Goal: Navigation & Orientation: Understand site structure

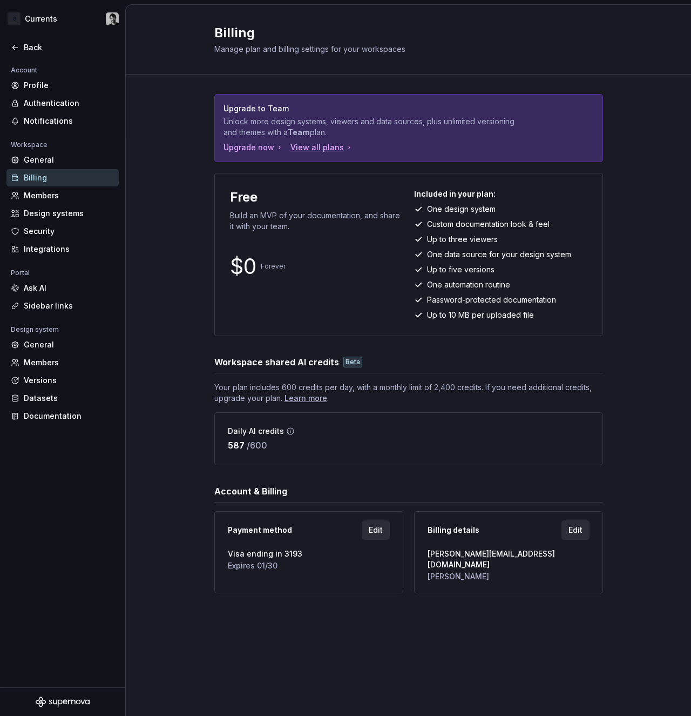
click at [334, 150] on div "View all plans" at bounding box center [322, 147] width 63 height 11
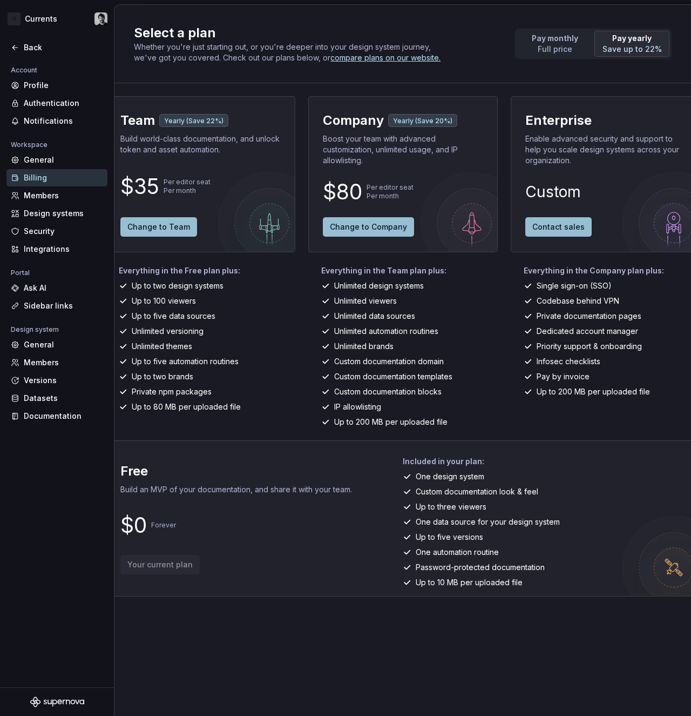
click at [430, 159] on p "Boost your team with advanced customization, unlimited usage, and IP allowlisti…" at bounding box center [403, 149] width 160 height 32
click at [565, 48] on p "Full price" at bounding box center [555, 49] width 46 height 11
click at [636, 51] on p "Save up to 22%" at bounding box center [632, 49] width 59 height 11
click at [118, 6] on div "Select a plan Whether you're just starting out, or you're deeper into your desi…" at bounding box center [403, 44] width 577 height 78
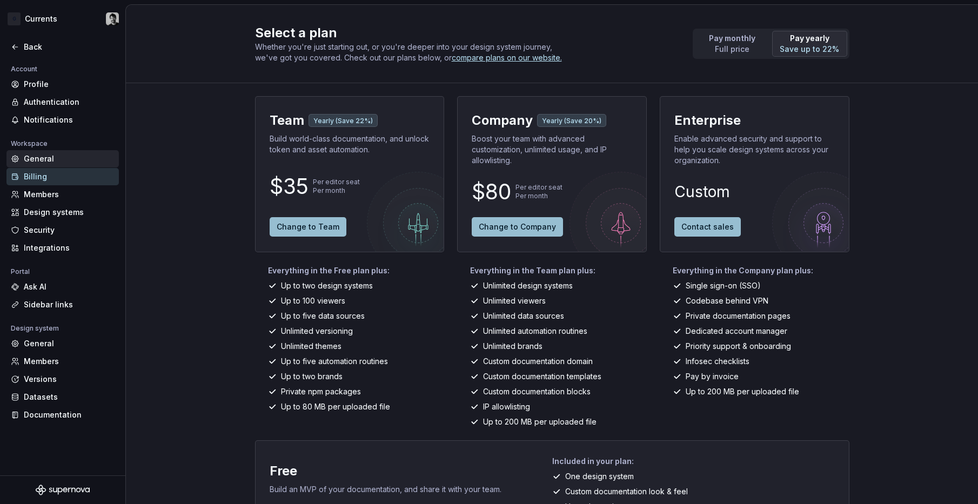
click at [78, 153] on div "General" at bounding box center [62, 158] width 112 height 17
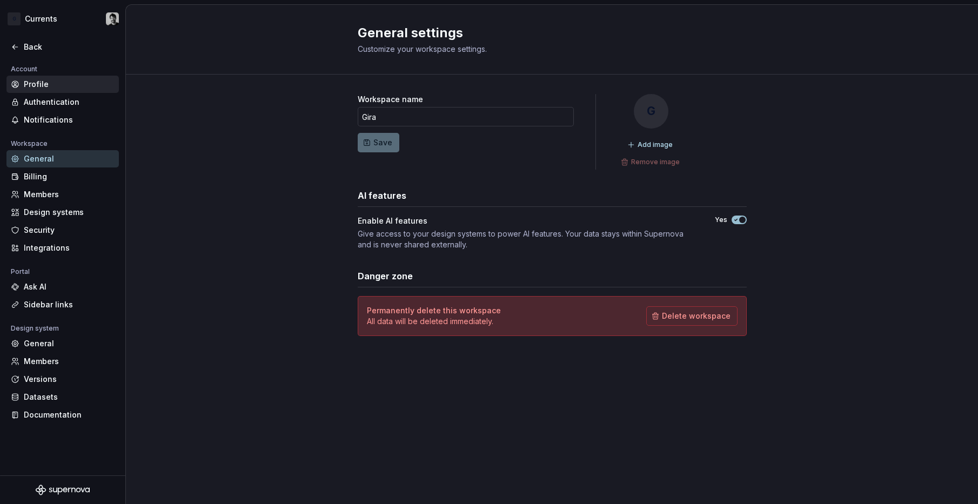
click at [65, 83] on div "Profile" at bounding box center [69, 84] width 91 height 11
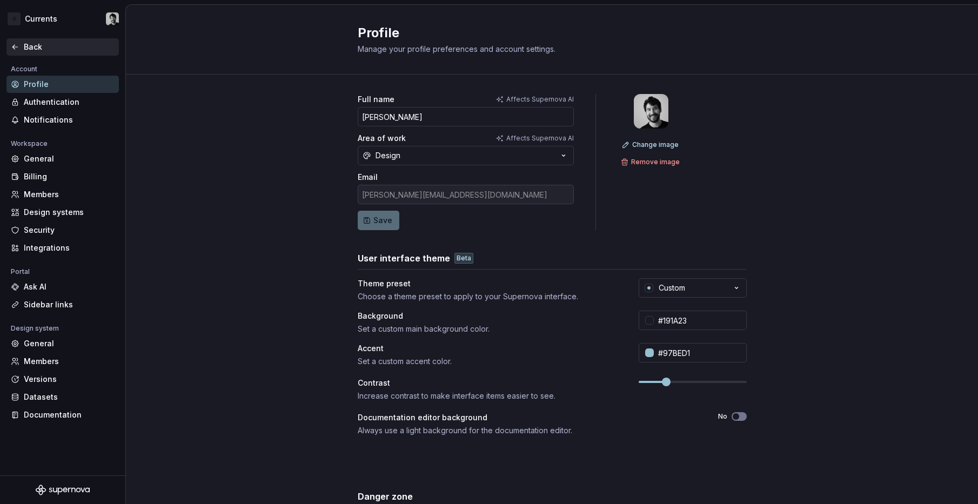
click at [28, 43] on div "Back" at bounding box center [69, 47] width 91 height 11
click at [23, 46] on div "Back" at bounding box center [63, 47] width 104 height 11
click at [219, 227] on div "Full name Affects Supernova AI Tiziano Erlichman Area of work Affects Supernova…" at bounding box center [552, 347] width 852 height 544
click at [49, 17] on html "G Currents Back Account Profile Authentication Notifications Workspace General …" at bounding box center [489, 252] width 978 height 504
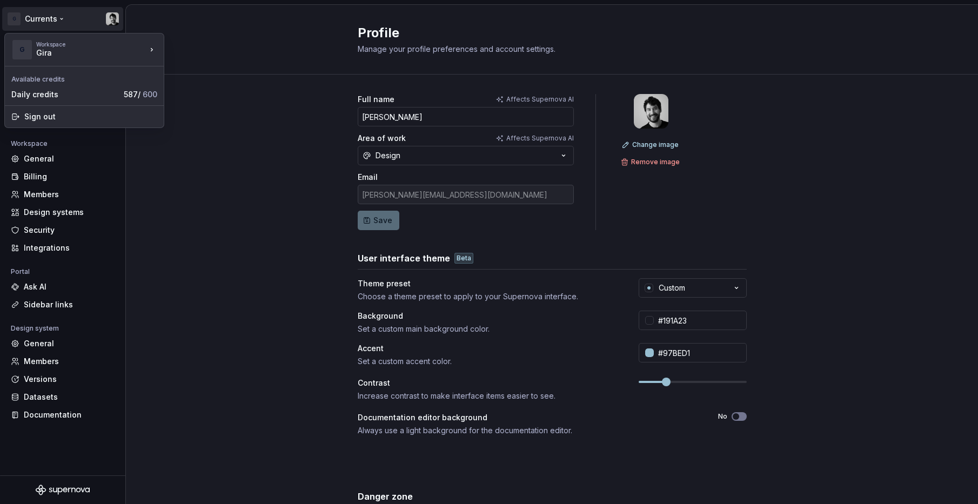
click at [49, 17] on html "G Currents Back Account Profile Authentication Notifications Workspace General …" at bounding box center [489, 252] width 978 height 504
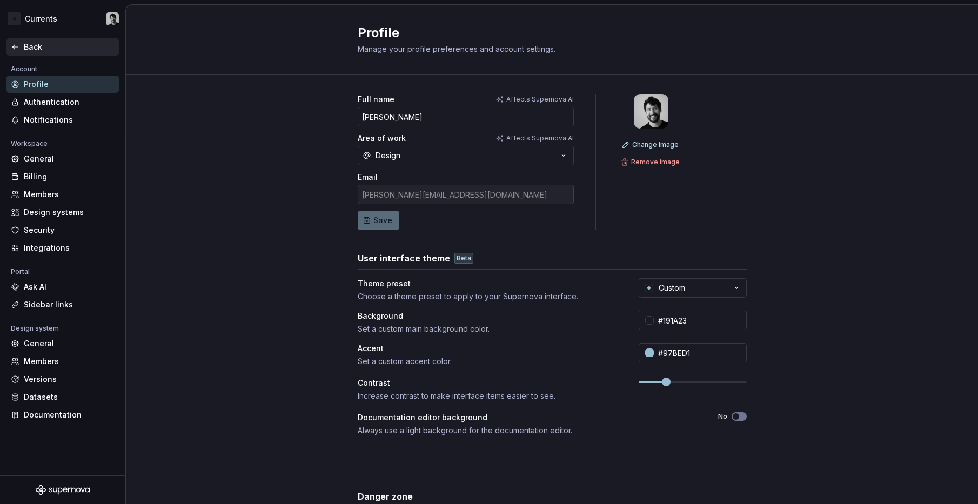
click at [38, 49] on div "Back" at bounding box center [69, 47] width 91 height 11
click at [44, 292] on div "Ask AI" at bounding box center [69, 286] width 91 height 11
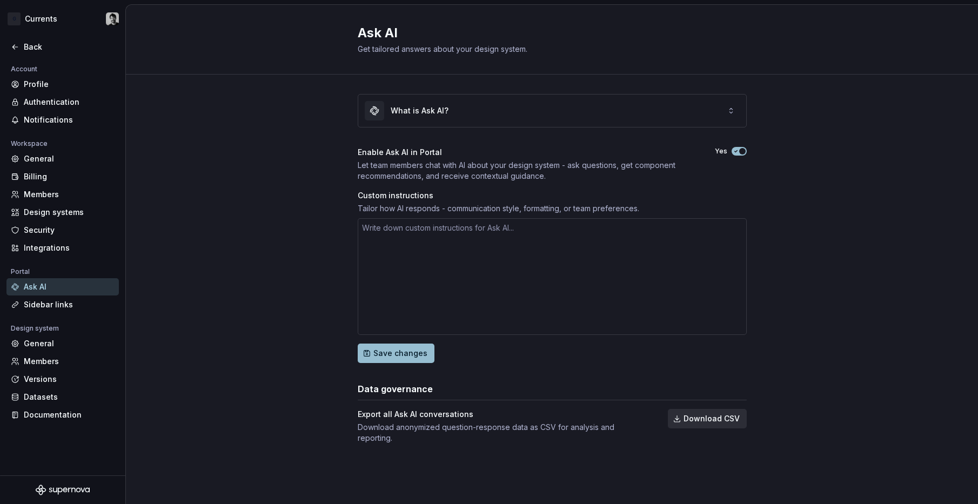
type textarea "*"
click at [43, 309] on div "Sidebar links" at bounding box center [69, 304] width 91 height 11
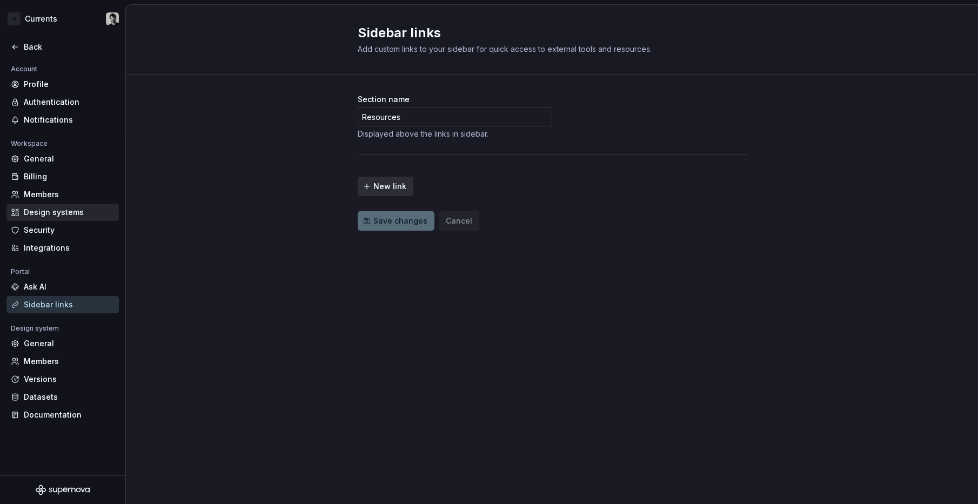
click at [55, 216] on div "Design systems" at bounding box center [69, 212] width 91 height 11
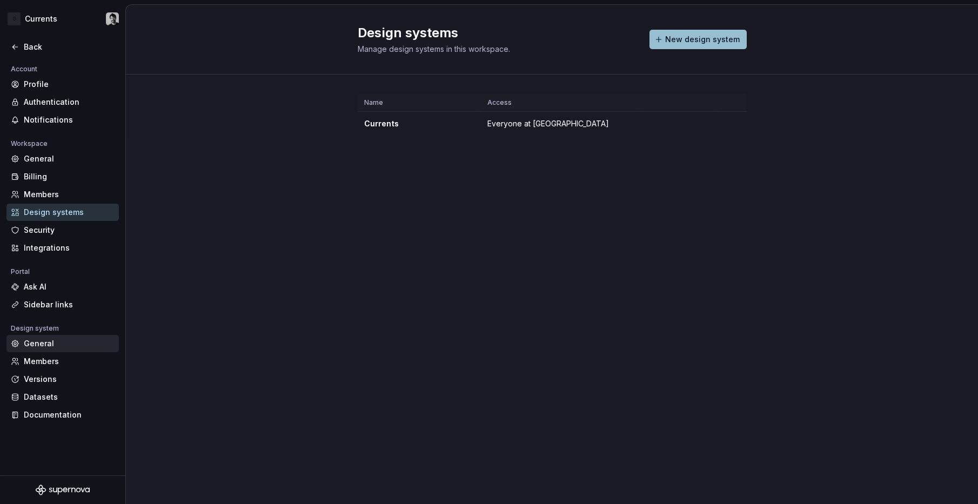
click at [42, 349] on div "General" at bounding box center [69, 343] width 91 height 11
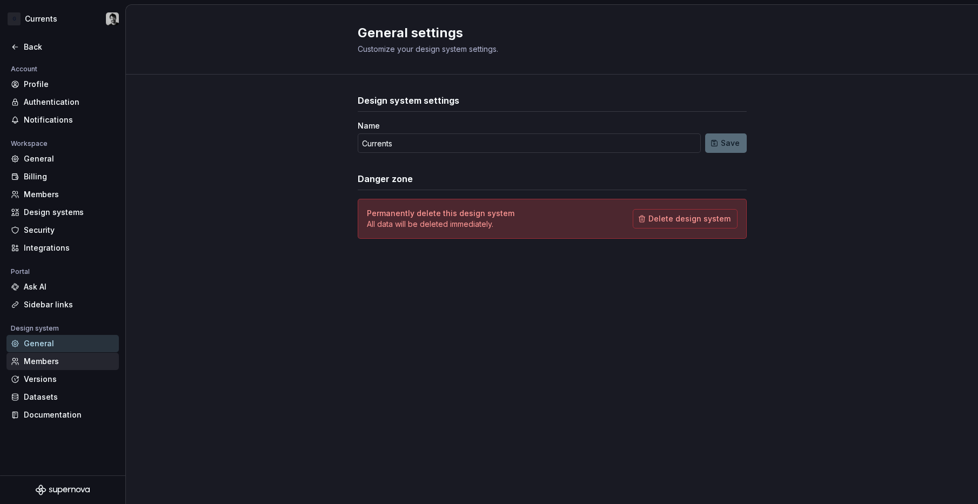
click at [41, 367] on div "Members" at bounding box center [62, 361] width 112 height 17
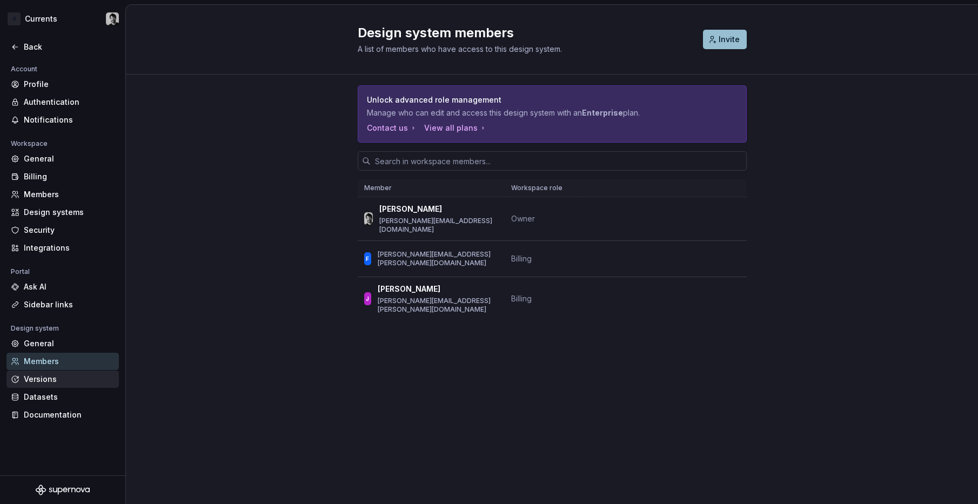
click at [38, 386] on div "Versions" at bounding box center [62, 379] width 112 height 17
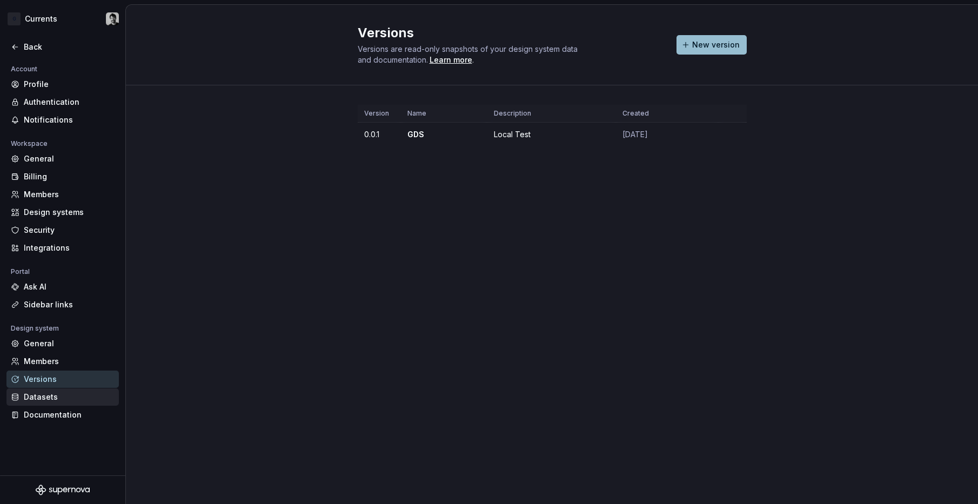
click at [38, 404] on div "Datasets" at bounding box center [62, 396] width 112 height 17
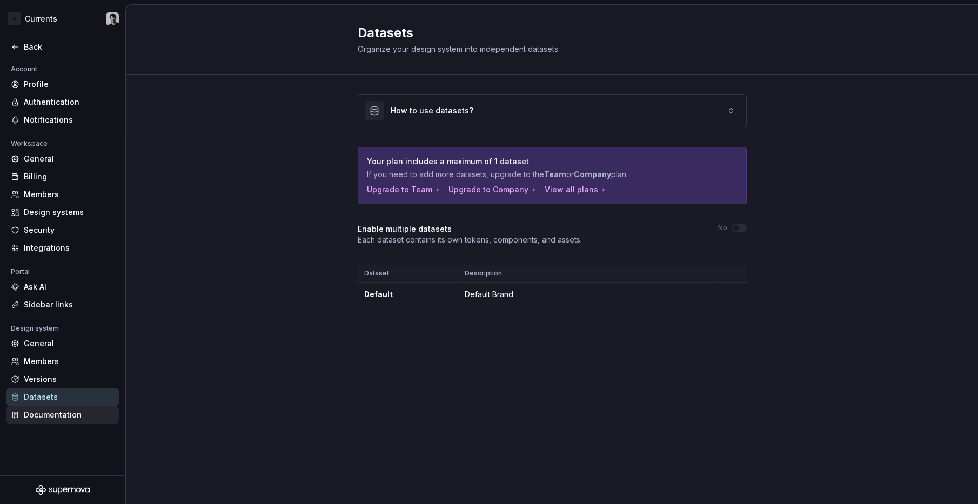
click at [36, 415] on div "Documentation" at bounding box center [69, 414] width 91 height 11
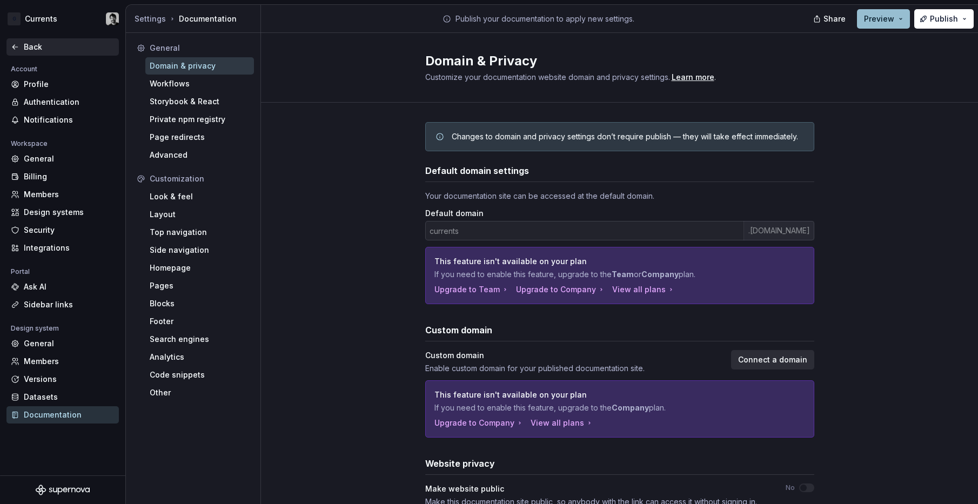
click at [17, 49] on icon at bounding box center [15, 47] width 9 height 9
click at [14, 50] on icon at bounding box center [15, 47] width 9 height 9
click at [44, 413] on div "Documentation" at bounding box center [69, 414] width 91 height 11
click at [183, 82] on div "Workflows" at bounding box center [200, 83] width 100 height 11
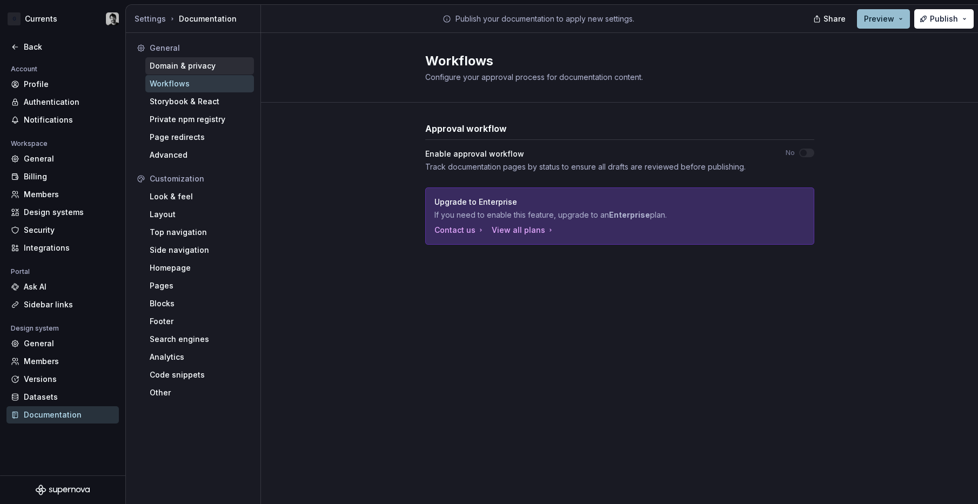
click at [216, 67] on div "Domain & privacy" at bounding box center [200, 65] width 100 height 11
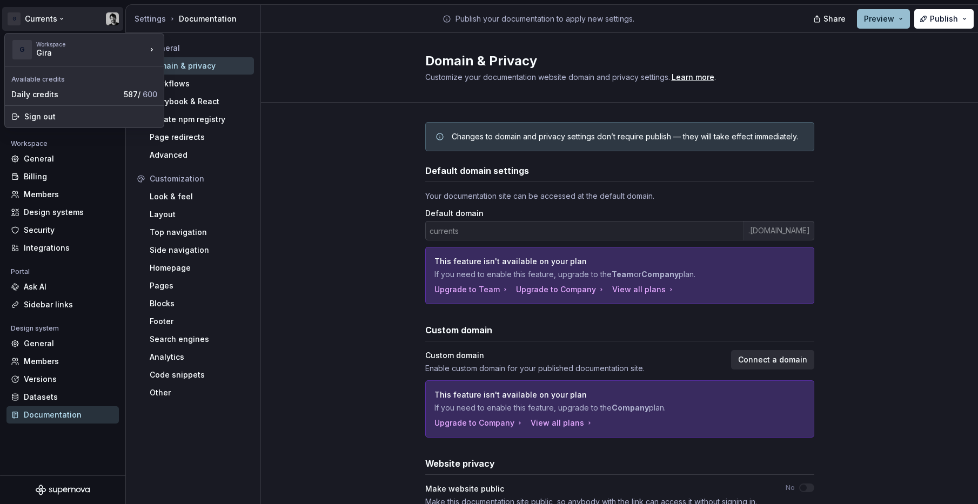
click at [39, 22] on html "G Currents Back Account Profile Authentication Notifications Workspace General …" at bounding box center [489, 252] width 978 height 504
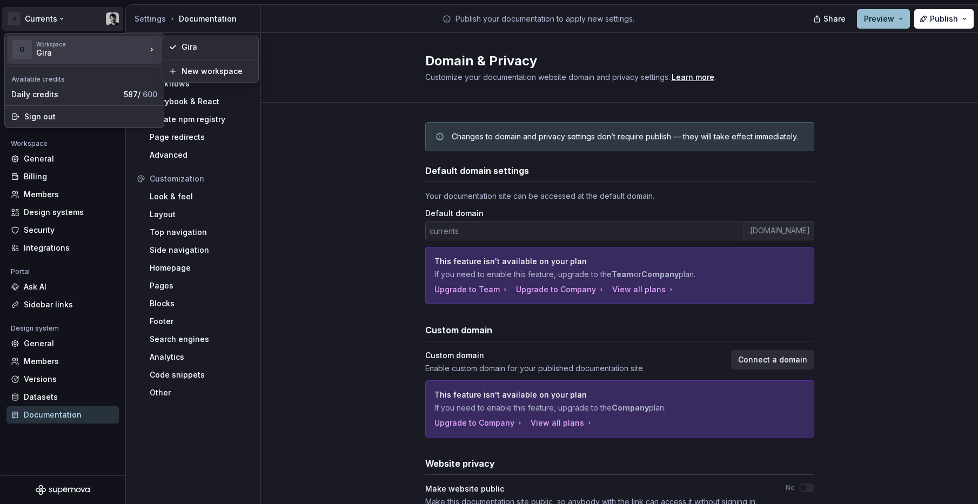
click at [53, 55] on div "Gira" at bounding box center [82, 53] width 92 height 11
click at [206, 49] on div "Gira" at bounding box center [216, 47] width 70 height 11
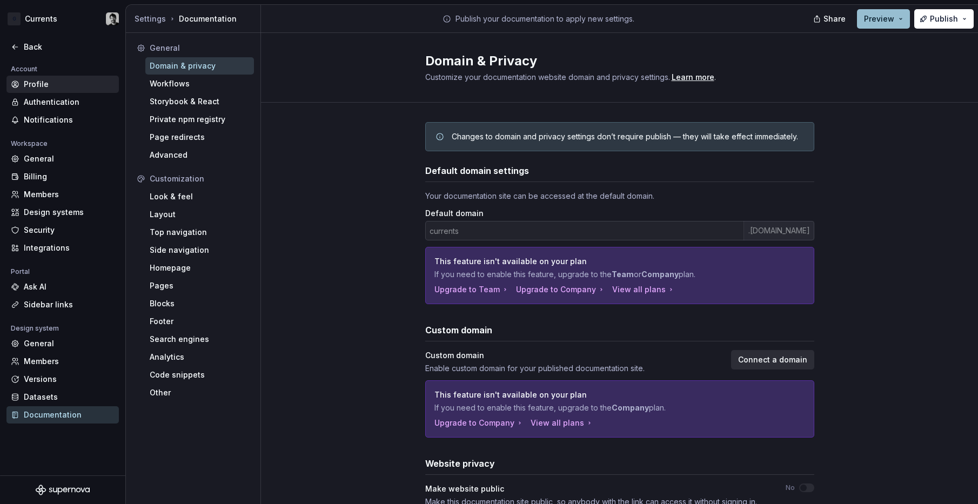
click at [47, 90] on div "Profile" at bounding box center [69, 84] width 91 height 11
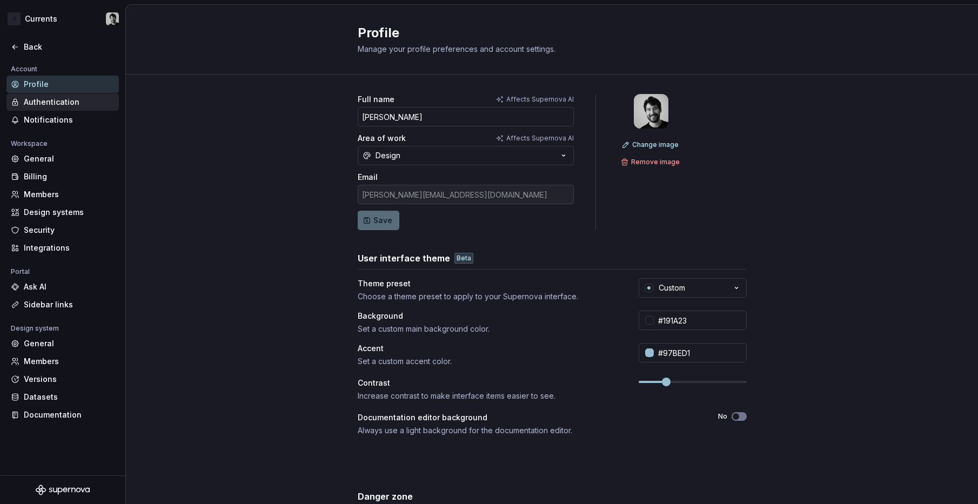
click at [46, 103] on div "Authentication" at bounding box center [69, 102] width 91 height 11
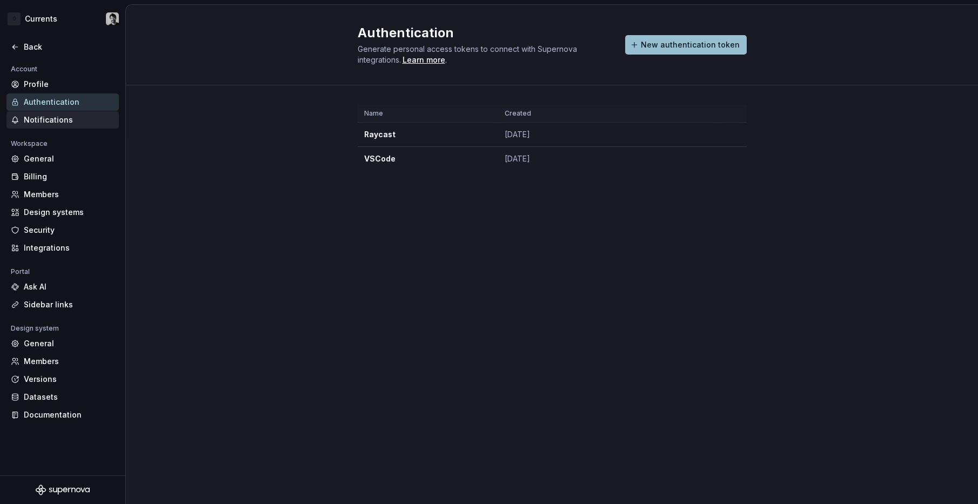
click at [58, 117] on div "Notifications" at bounding box center [69, 120] width 91 height 11
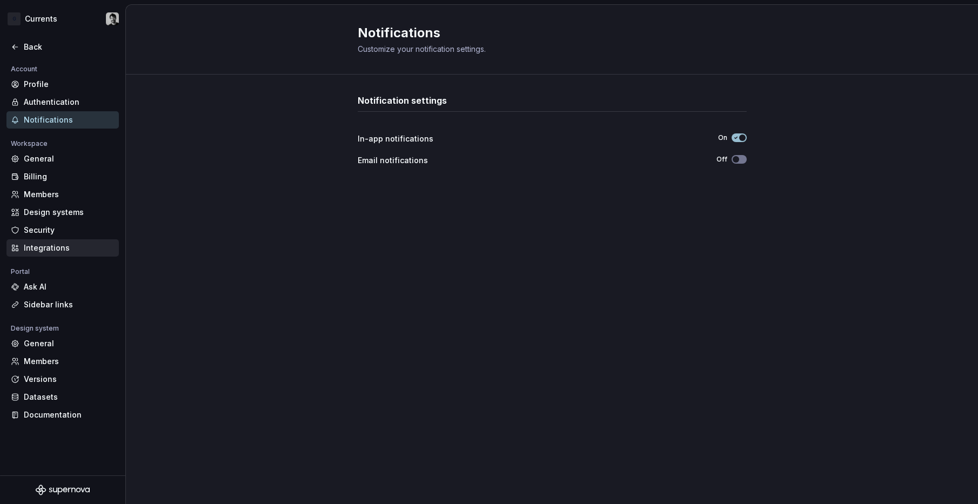
click at [48, 248] on div "Integrations" at bounding box center [69, 248] width 91 height 11
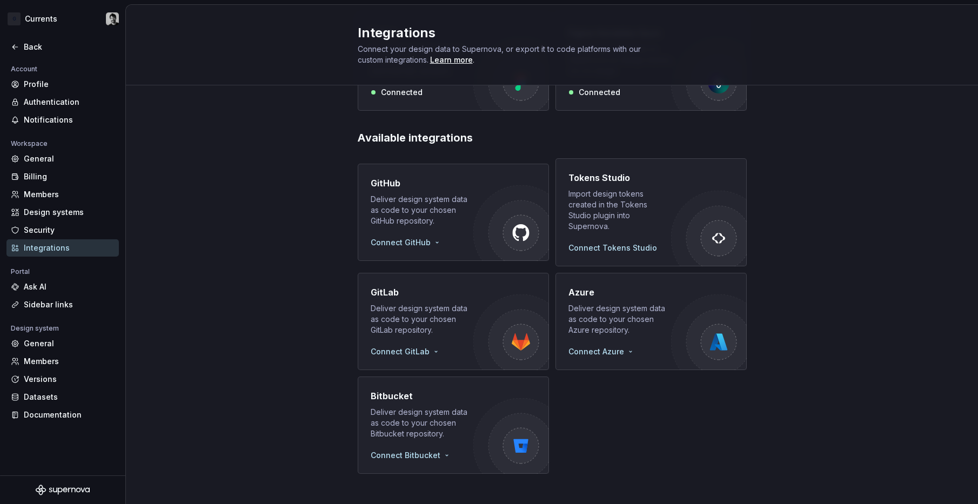
scroll to position [76, 0]
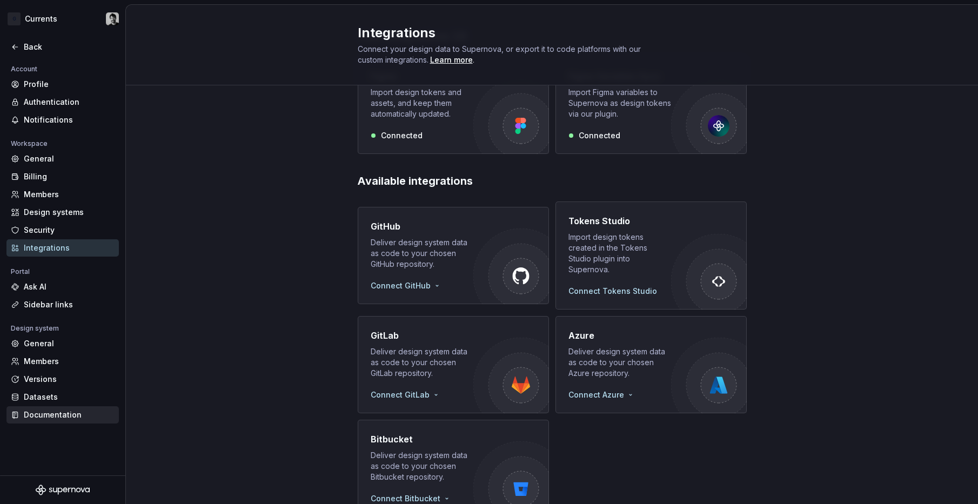
click at [49, 414] on div "Documentation" at bounding box center [69, 414] width 91 height 11
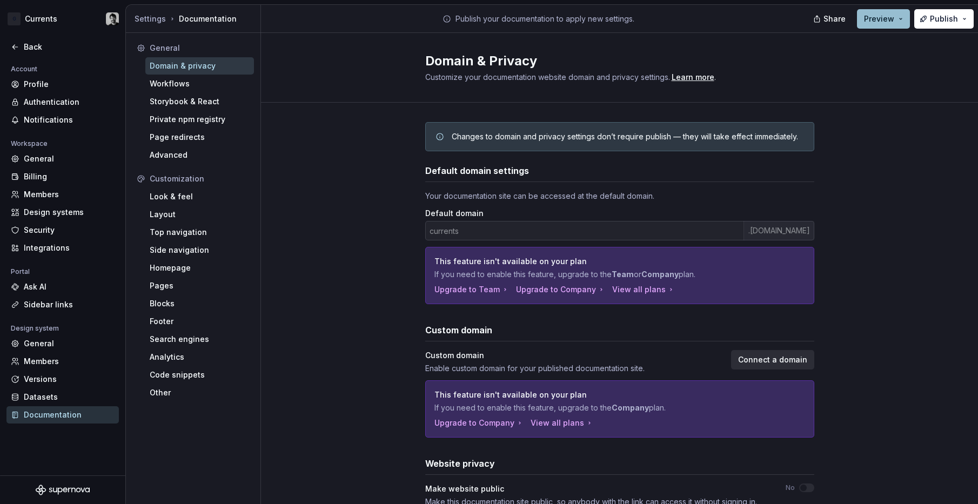
scroll to position [120, 0]
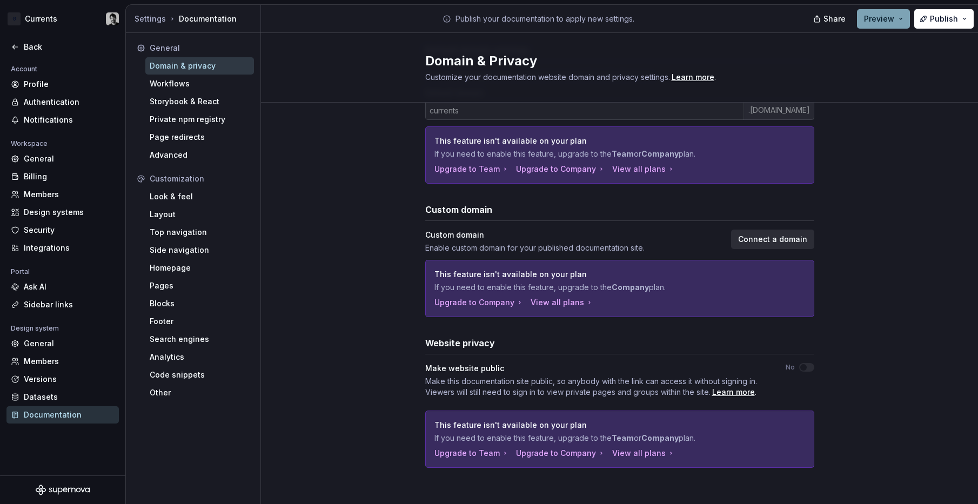
click at [691, 12] on button "Preview" at bounding box center [883, 18] width 53 height 19
click at [691, 287] on div "Changes to domain and privacy settings don’t require publish — they will take e…" at bounding box center [619, 245] width 717 height 527
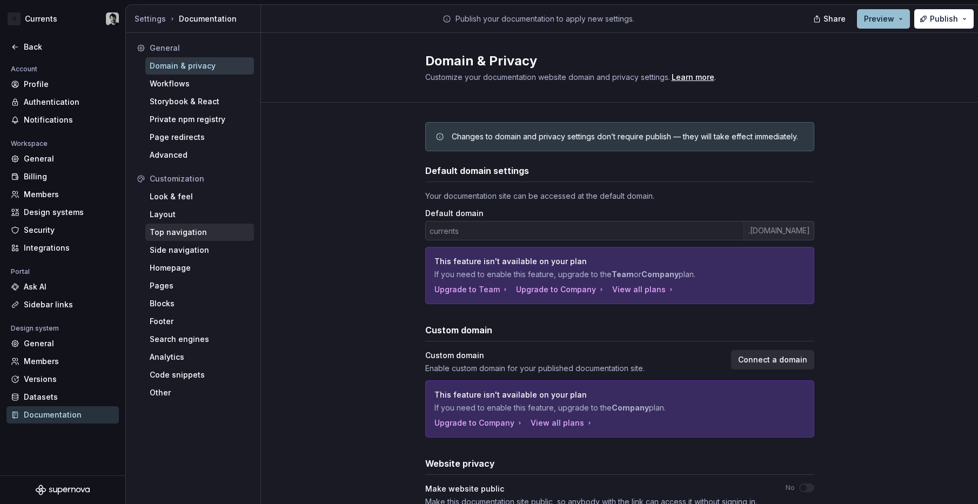
click at [181, 230] on div "Top navigation" at bounding box center [200, 232] width 100 height 11
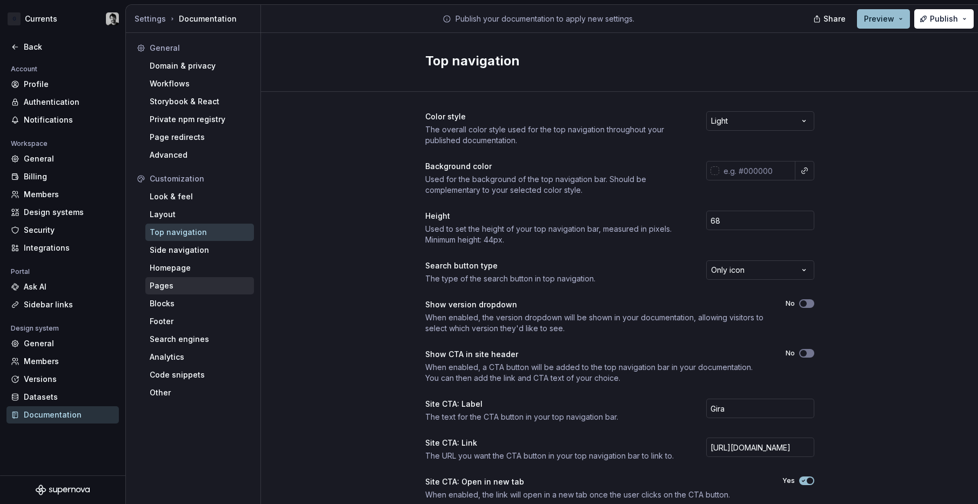
click at [178, 292] on div "Pages" at bounding box center [199, 285] width 109 height 17
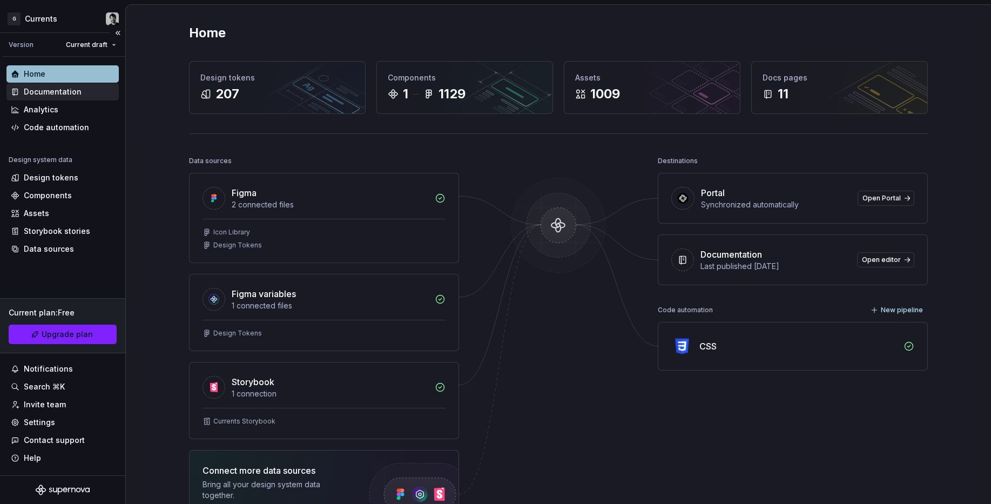
click at [85, 86] on div "Documentation" at bounding box center [63, 91] width 104 height 11
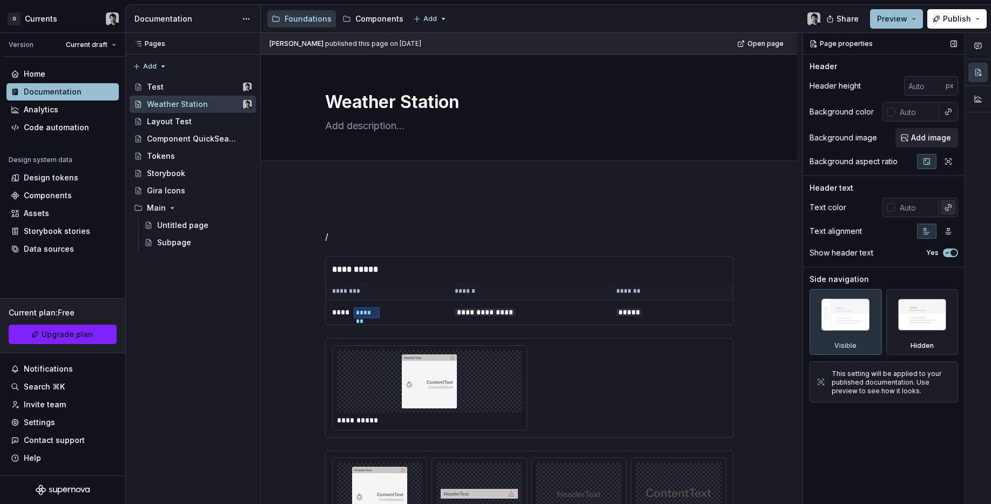
click at [945, 207] on button "button" at bounding box center [948, 207] width 15 height 15
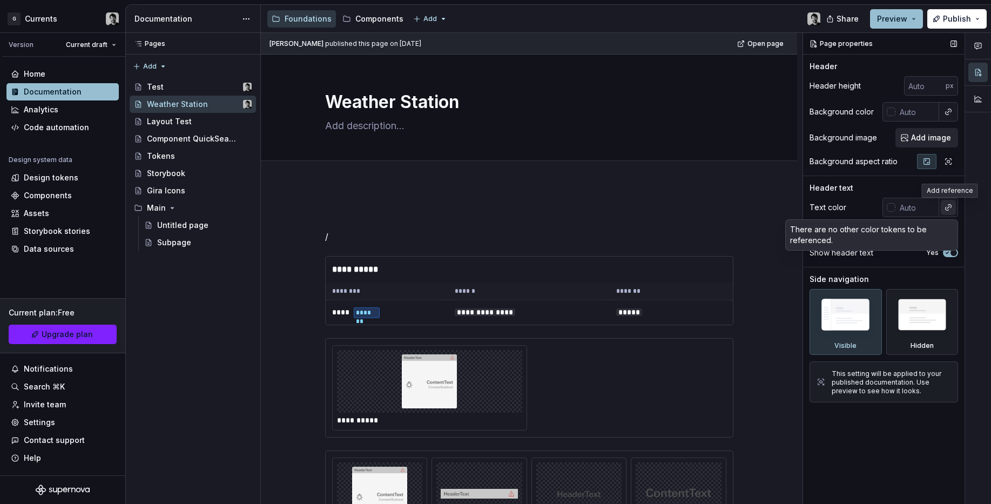
click at [945, 207] on div "Comments Open comments No comments yet Select ‘Comment’ from the block context …" at bounding box center [897, 269] width 188 height 472
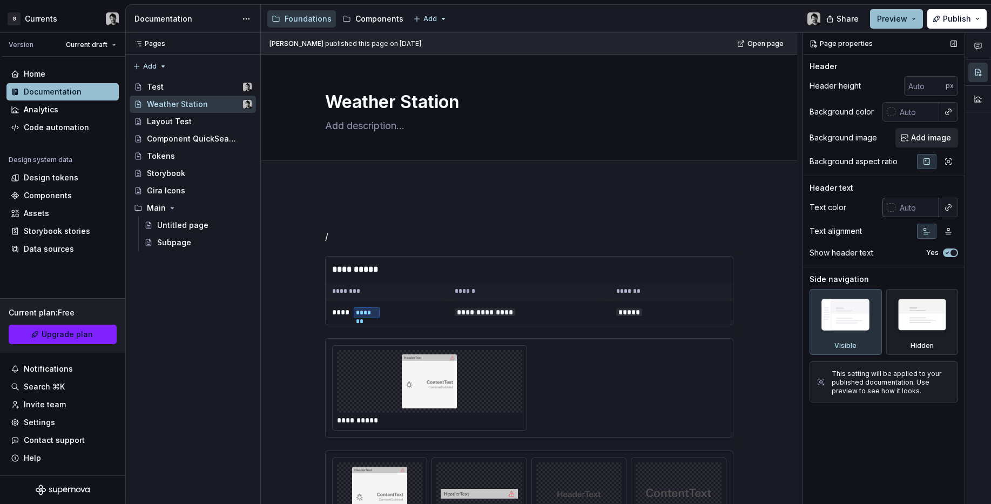
click at [905, 211] on input "text" at bounding box center [918, 207] width 44 height 19
click at [945, 111] on button "button" at bounding box center [948, 111] width 15 height 15
click at [948, 115] on div "Comments Open comments No comments yet Select ‘Comment’ from the block context …" at bounding box center [897, 269] width 188 height 472
click at [975, 109] on div at bounding box center [978, 74] width 26 height 83
click at [975, 106] on button "button" at bounding box center [977, 98] width 19 height 19
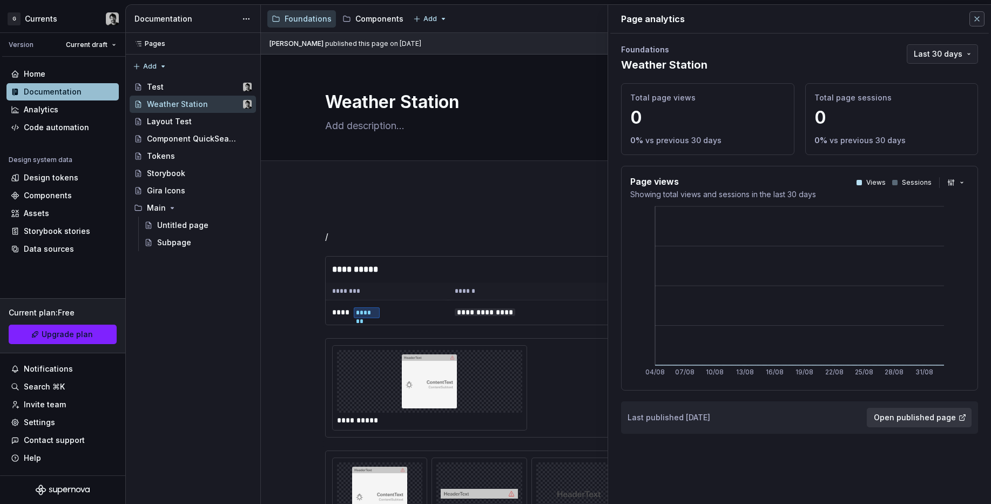
click at [973, 21] on button "button" at bounding box center [977, 18] width 15 height 15
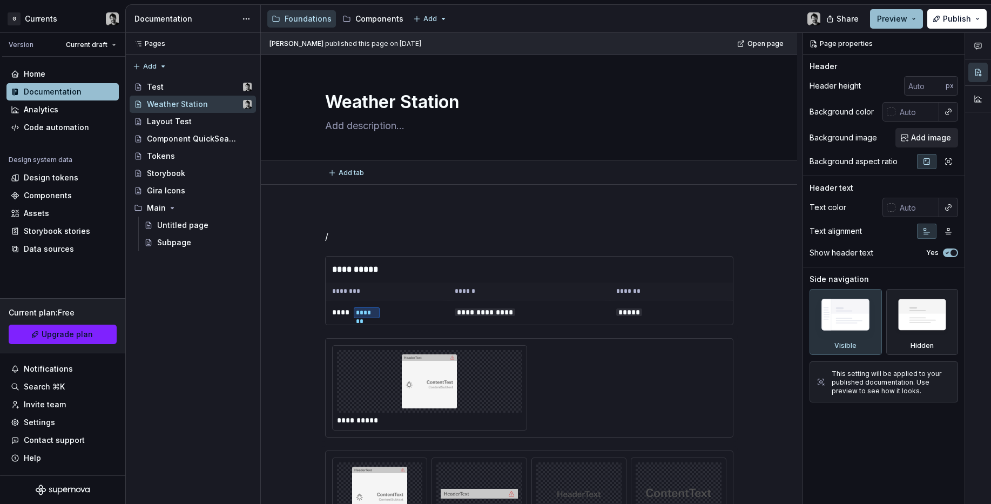
type textarea "*"
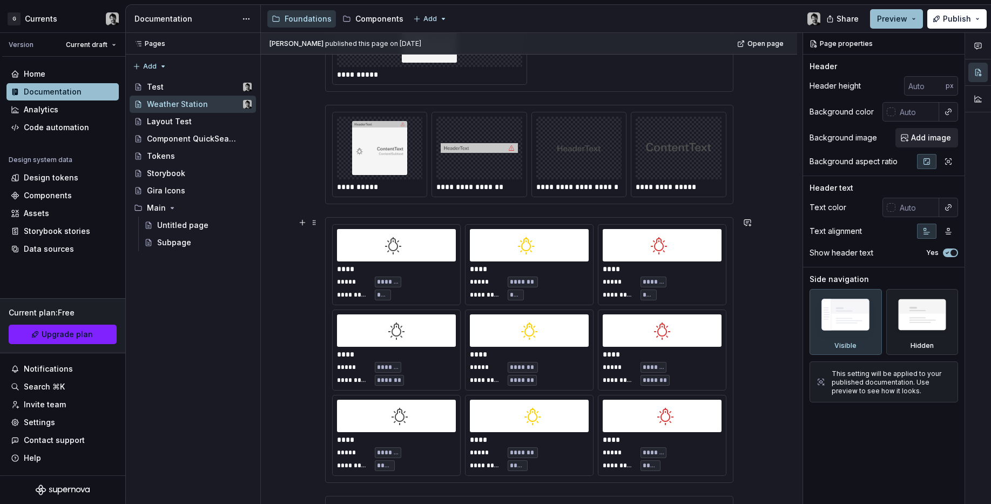
scroll to position [389, 0]
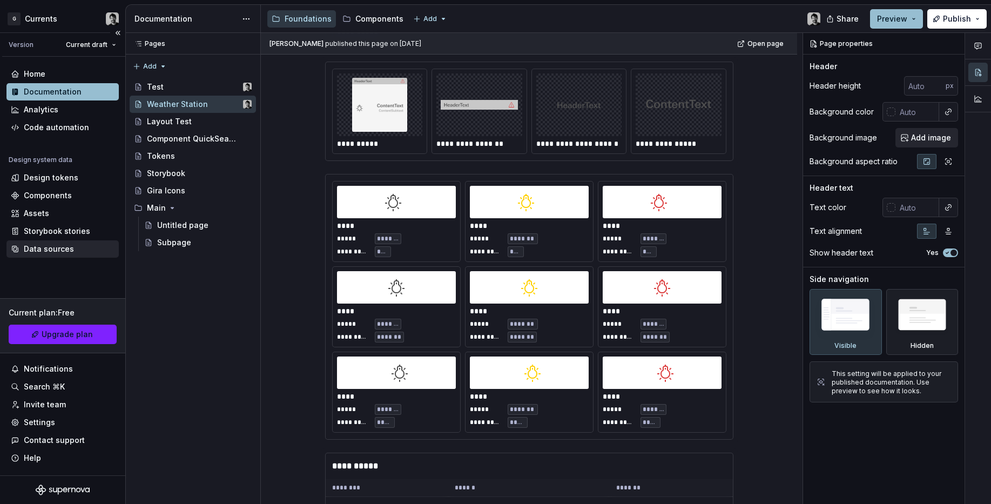
click at [64, 250] on div "Data sources" at bounding box center [49, 249] width 50 height 11
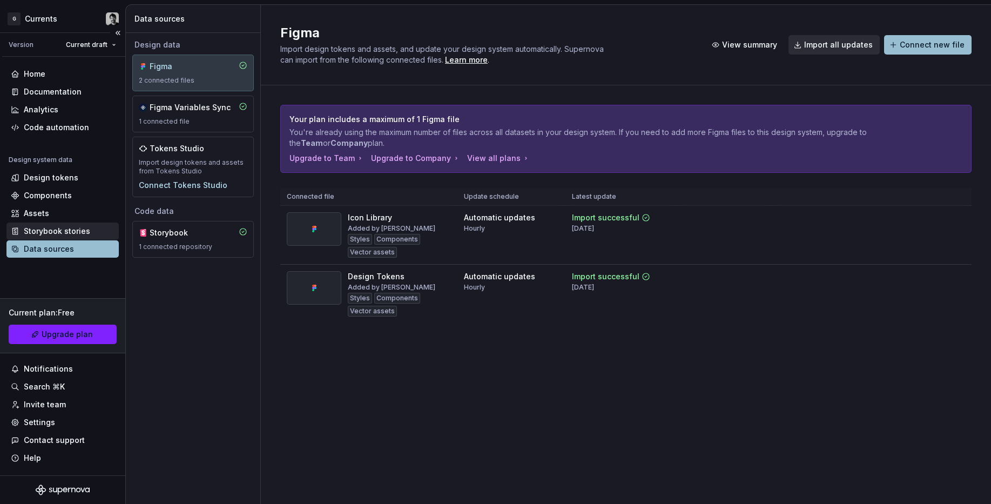
click at [55, 230] on div "Storybook stories" at bounding box center [57, 231] width 66 height 11
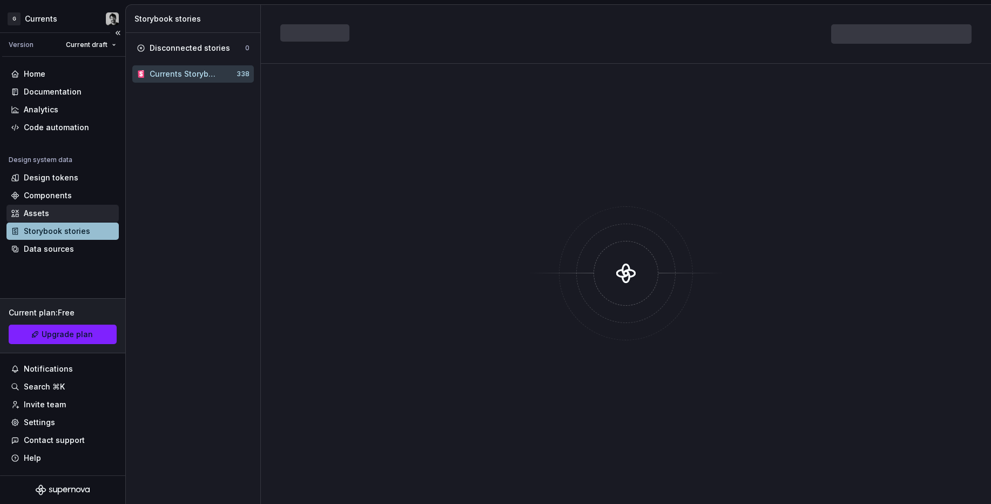
click at [57, 213] on div "Assets" at bounding box center [63, 213] width 104 height 11
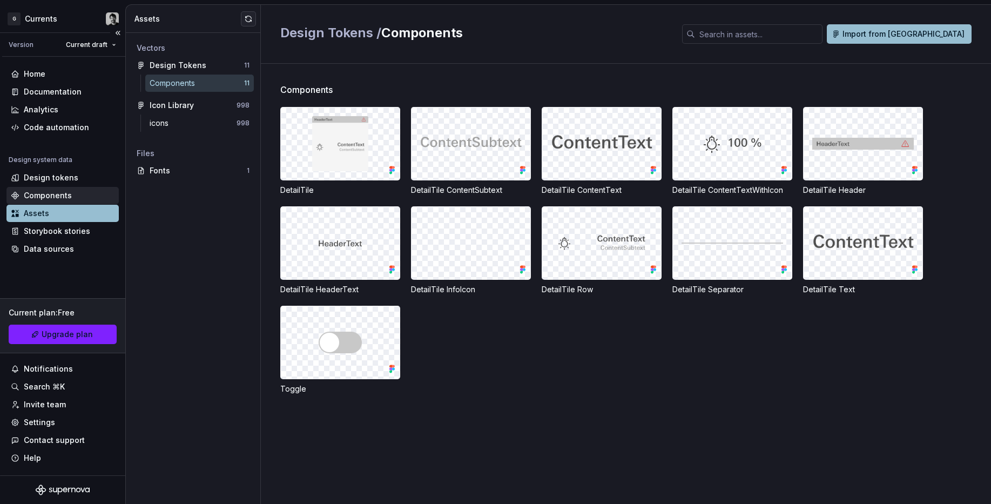
click at [64, 193] on div "Components" at bounding box center [48, 195] width 48 height 11
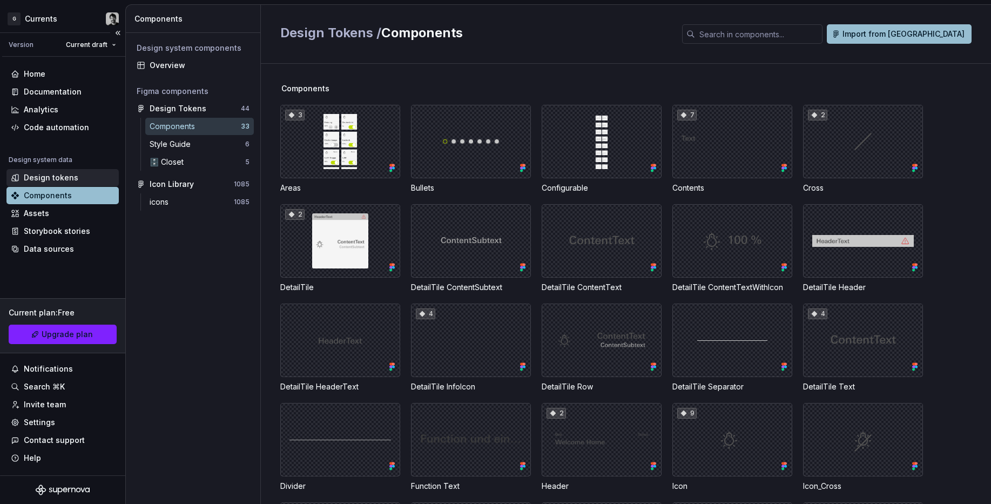
click at [68, 179] on div "Design tokens" at bounding box center [51, 177] width 55 height 11
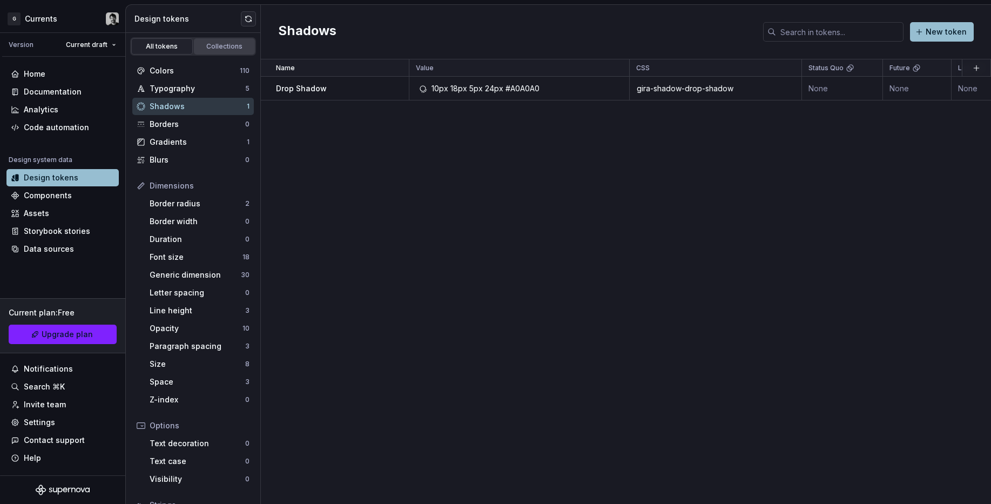
click at [223, 43] on div "Collections" at bounding box center [225, 46] width 54 height 9
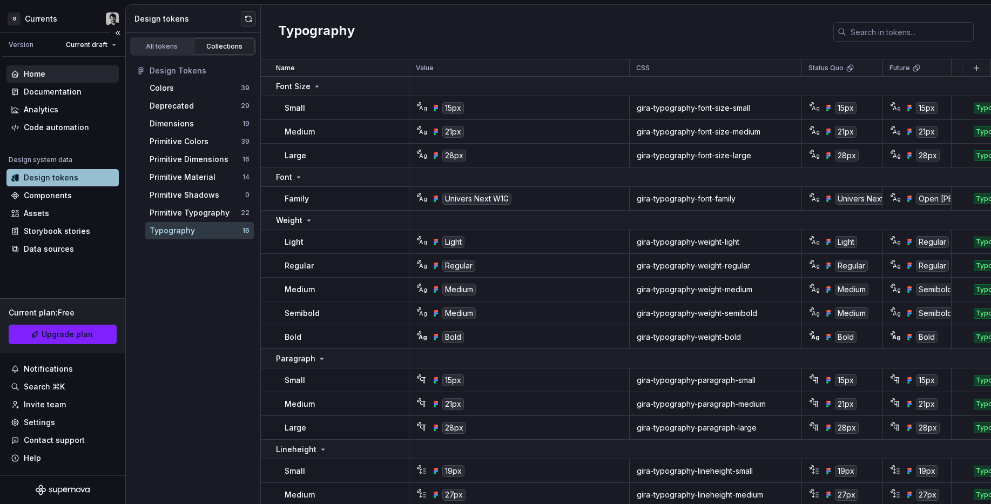
click at [57, 70] on div "Home" at bounding box center [63, 74] width 104 height 11
